Goal: Task Accomplishment & Management: Manage account settings

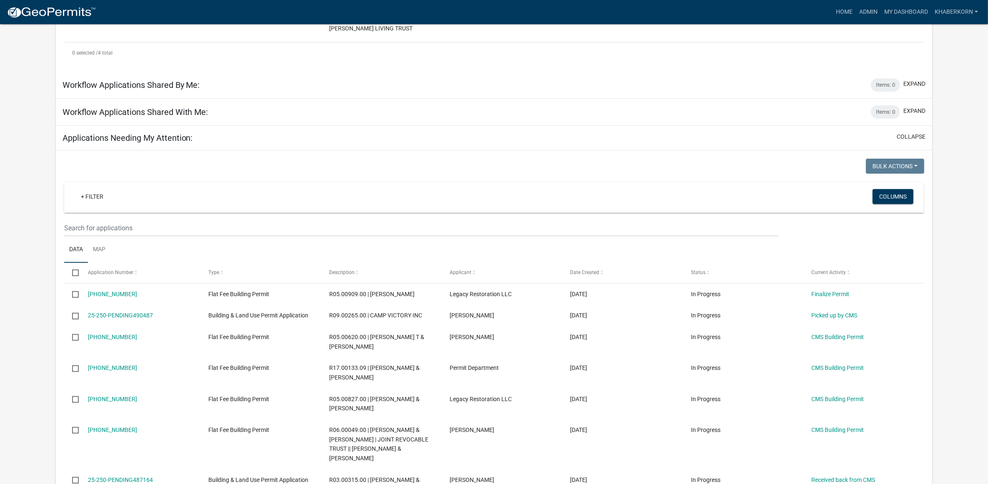
scroll to position [312, 0]
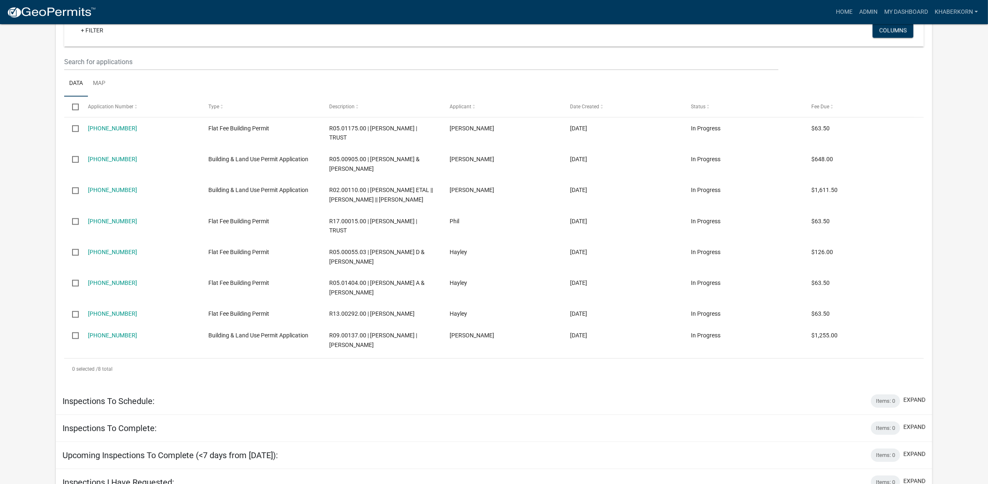
scroll to position [1027, 0]
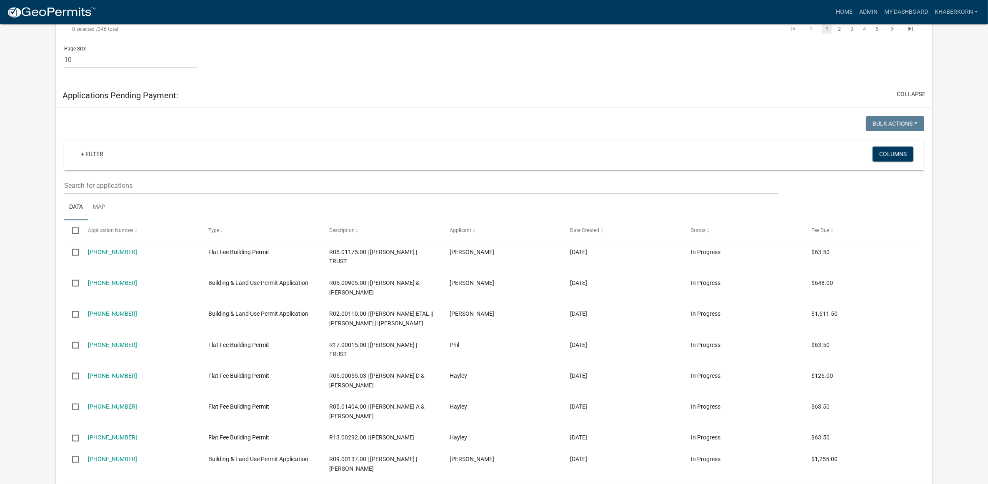
scroll to position [937, 0]
